Goal: Navigation & Orientation: Find specific page/section

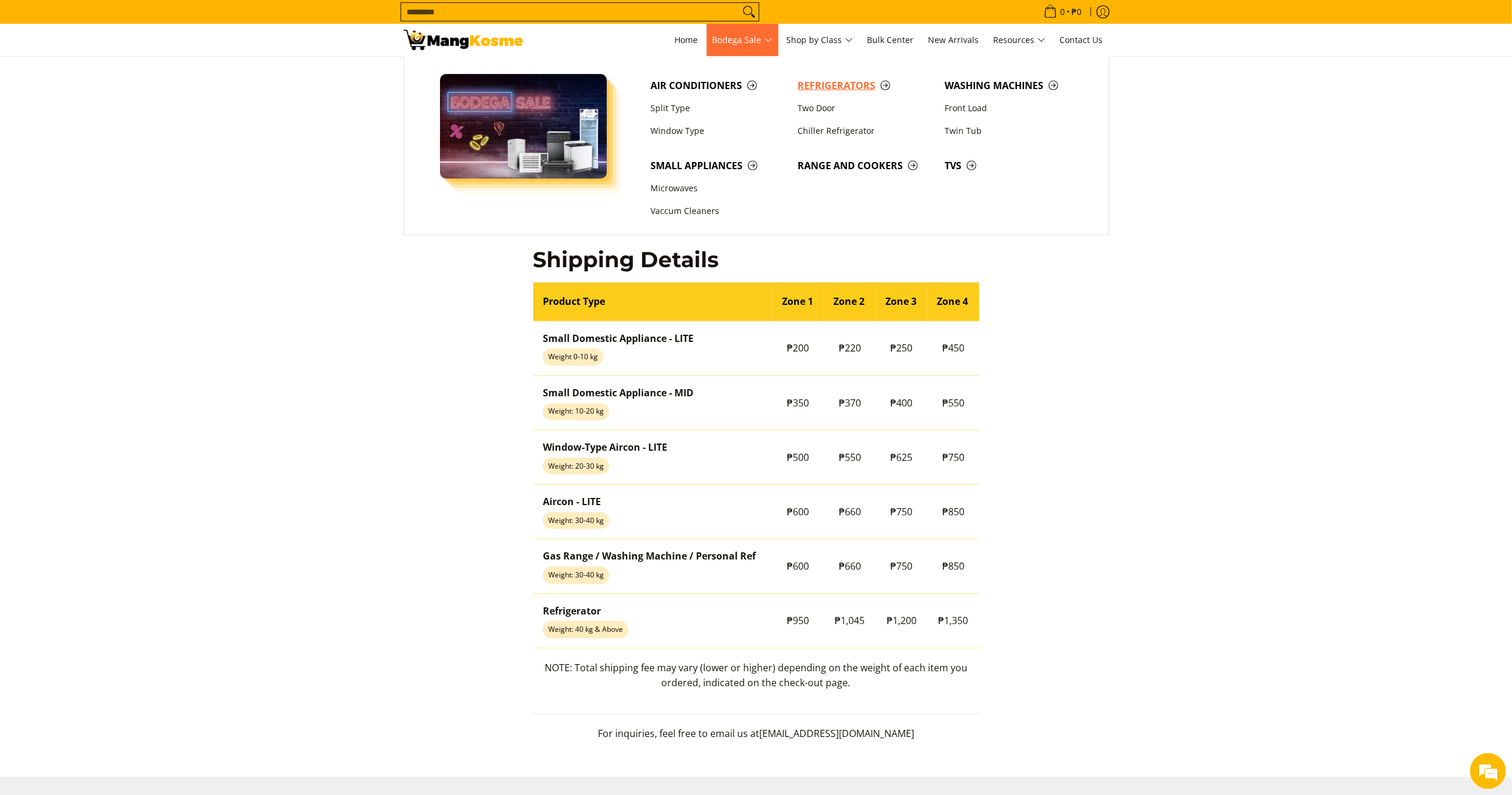
click at [828, 79] on span "Refrigerators" at bounding box center [865, 85] width 135 height 15
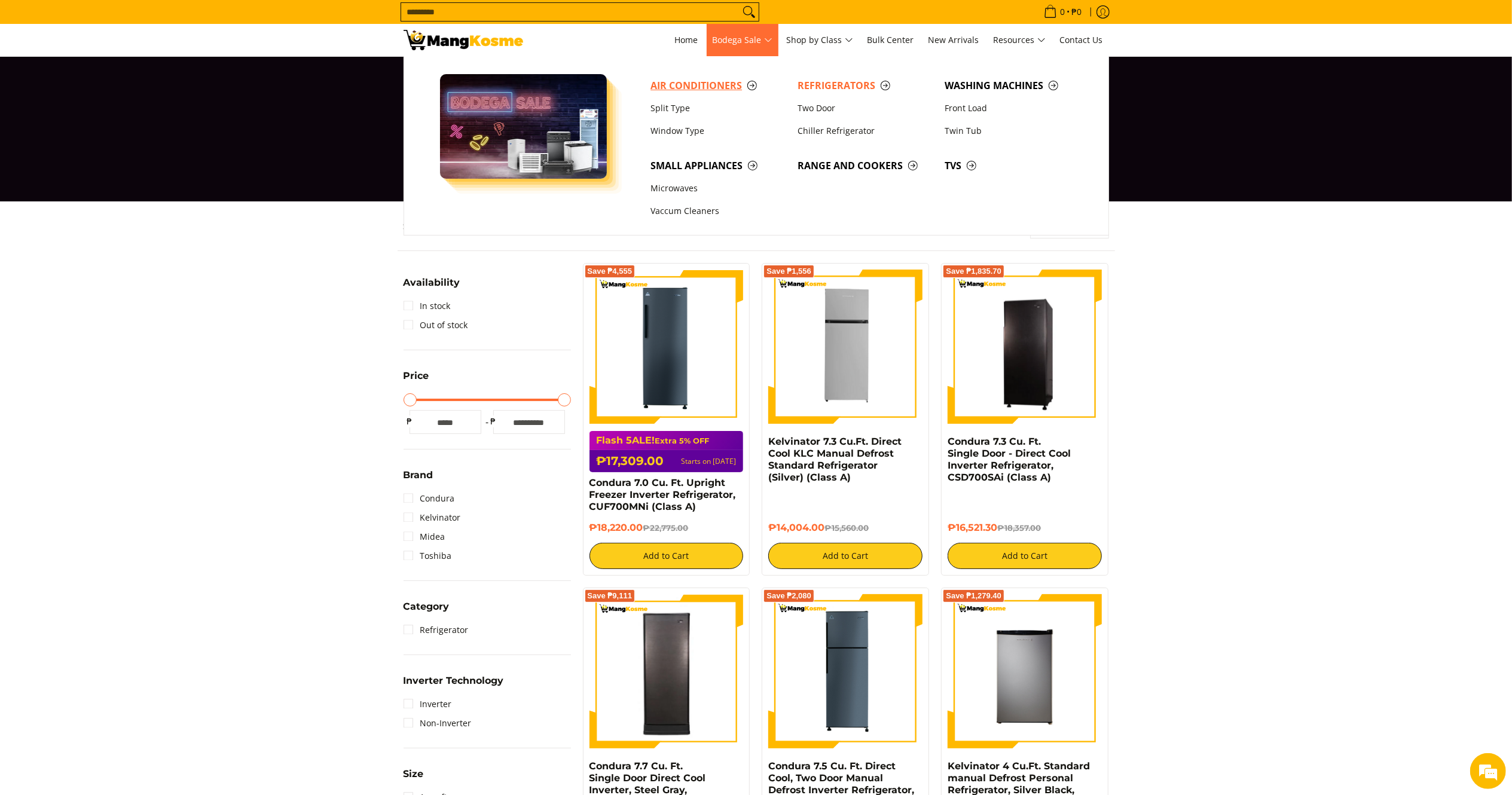
click at [697, 86] on span "Air Conditioners" at bounding box center [718, 85] width 135 height 15
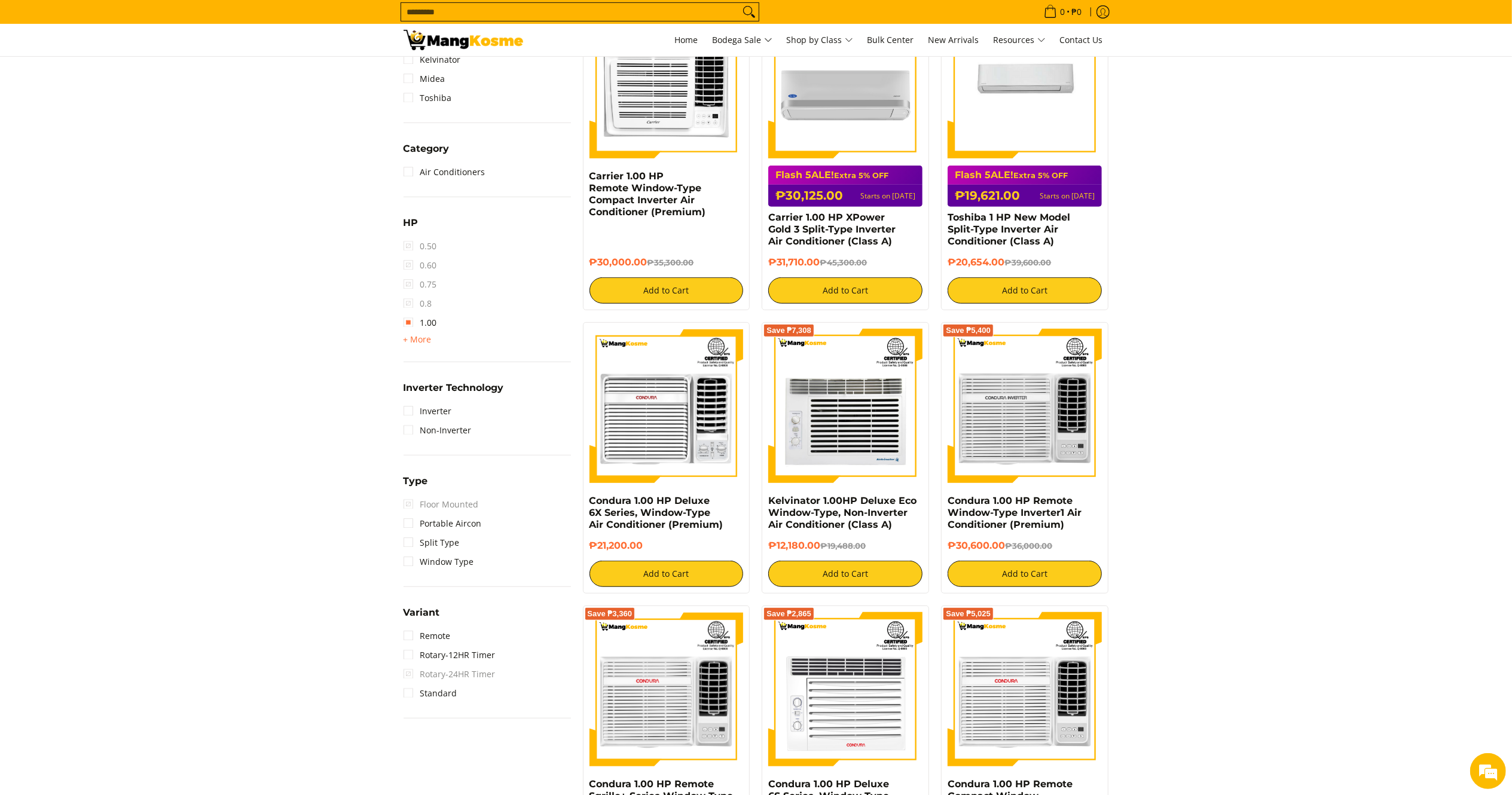
scroll to position [562, 0]
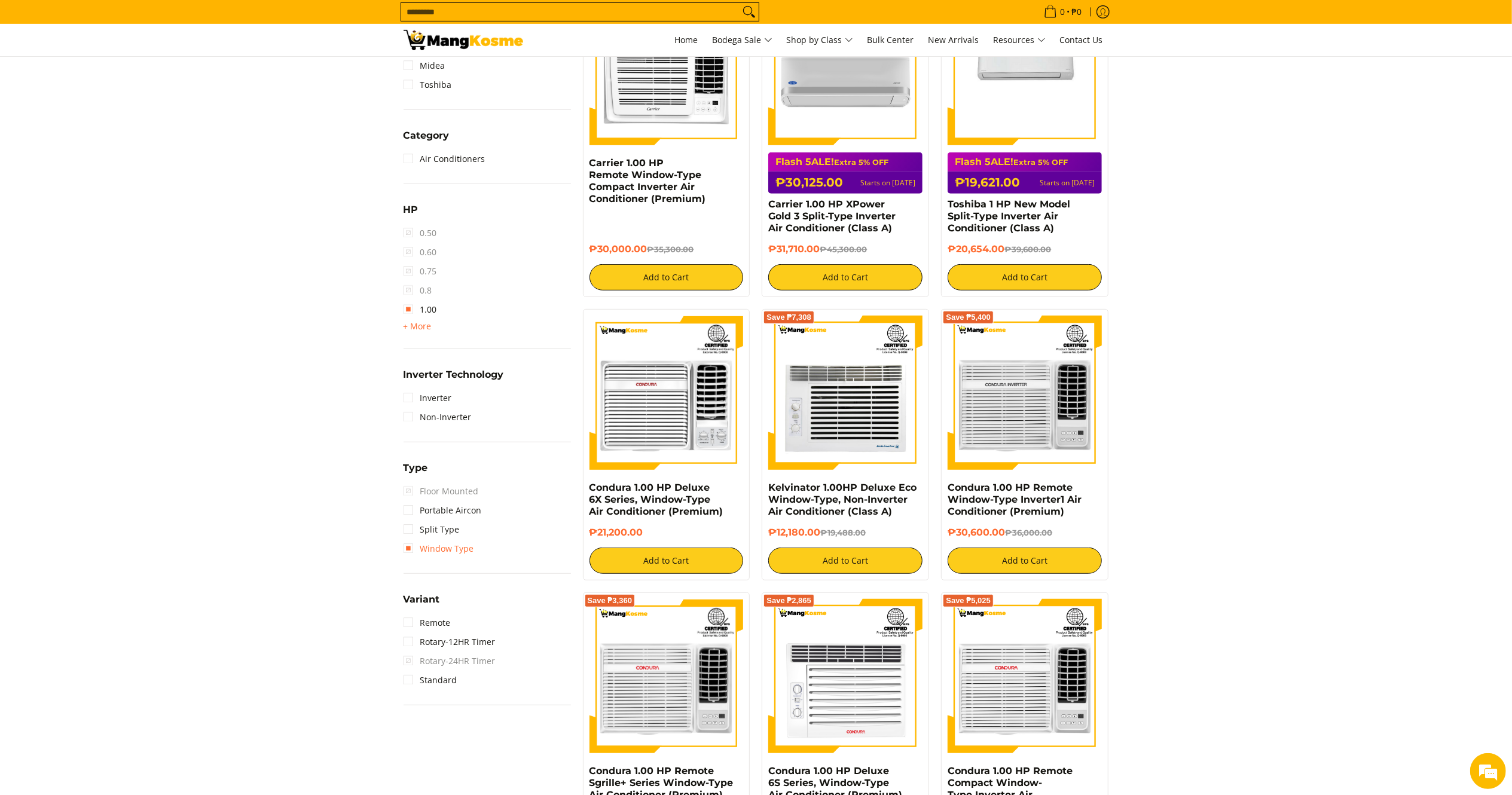
click at [421, 547] on link "Window Type" at bounding box center [439, 549] width 71 height 19
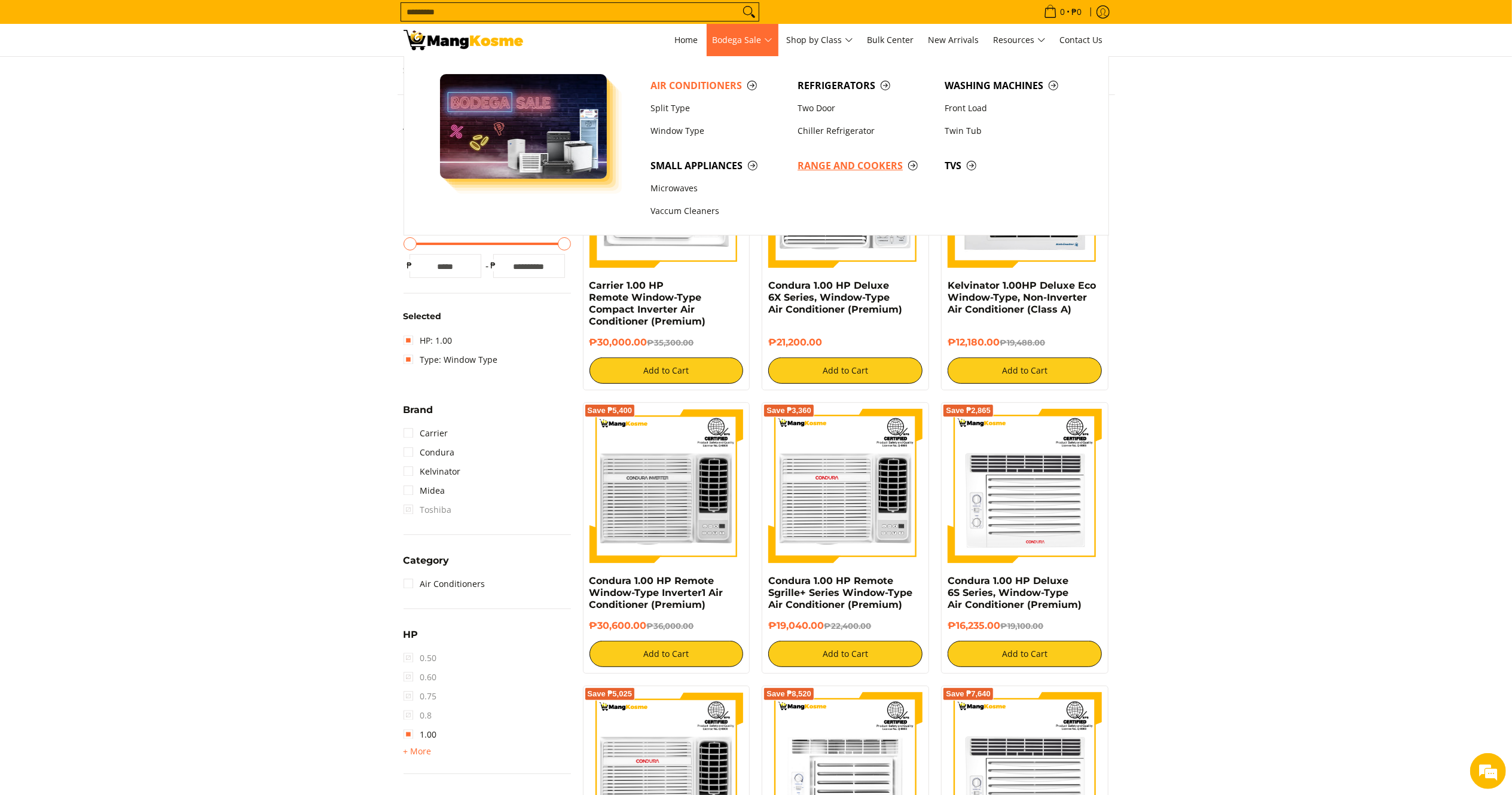
click at [836, 166] on span "Range and Cookers" at bounding box center [865, 166] width 135 height 15
